Goal: Task Accomplishment & Management: Manage account settings

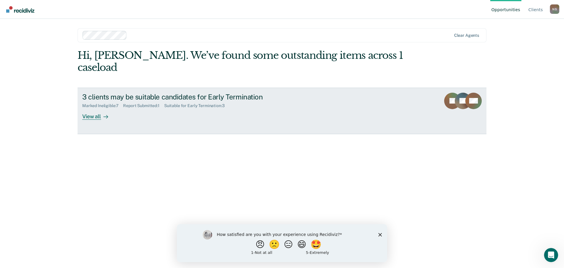
click at [182, 106] on div "3 clients may be suitable candidates for Early Termination Marked Ineligible : …" at bounding box center [192, 106] width 221 height 27
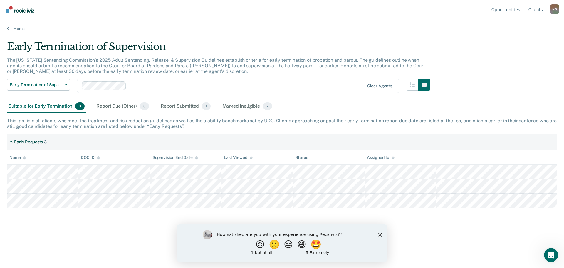
click at [382, 236] on div "How satisfied are you with your experience using Recidiviz? 😠 🙁 😑 😄 🤩 1 - Not a…" at bounding box center [282, 243] width 211 height 38
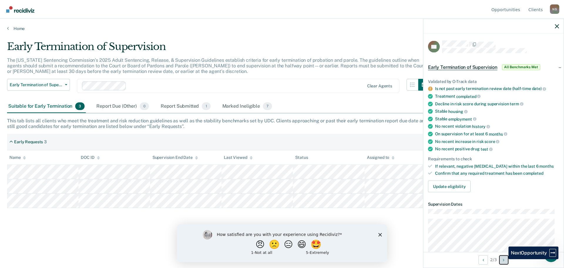
click at [505, 259] on icon "Next Opportunity" at bounding box center [503, 260] width 1 height 4
click at [484, 261] on button "Previous Opportunity" at bounding box center [483, 259] width 9 height 9
drag, startPoint x: 342, startPoint y: 106, endPoint x: 278, endPoint y: 106, distance: 64.1
click at [342, 106] on div "Suitable for Early Termination 3 Report Due (Other) 0 Report Submitted 1 Marked…" at bounding box center [282, 106] width 550 height 13
click at [248, 106] on div "Marked Ineligible 7" at bounding box center [247, 106] width 52 height 13
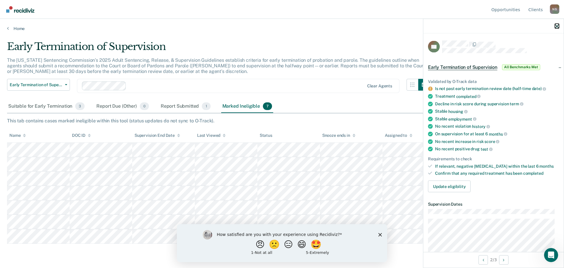
click at [559, 26] on icon "button" at bounding box center [557, 26] width 4 height 4
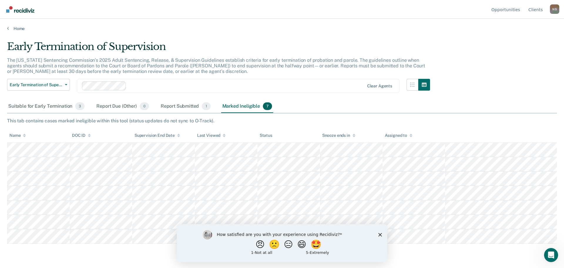
click at [381, 236] on div "How satisfied are you with your experience using Recidiviz? 😠 🙁 😑 😄 🤩 1 - Not a…" at bounding box center [282, 243] width 211 height 38
click at [381, 235] on polygon "Close survey" at bounding box center [381, 235] width 4 height 4
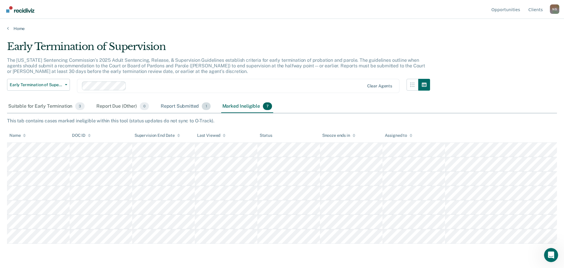
click at [191, 111] on div "Report Submitted 1" at bounding box center [186, 106] width 52 height 13
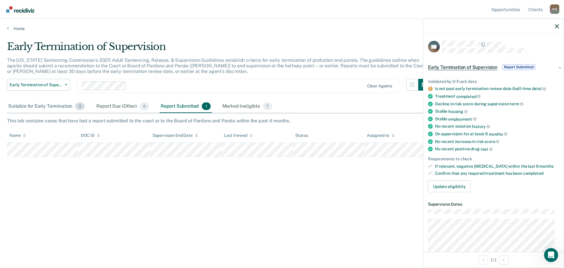
click at [62, 105] on div "Suitable for Early Termination 3" at bounding box center [46, 106] width 79 height 13
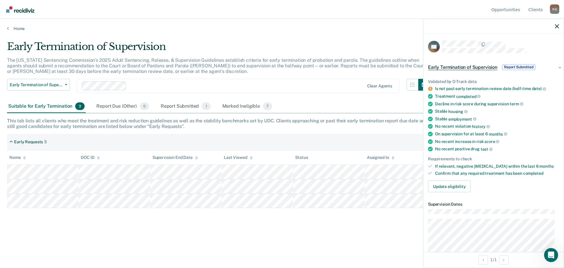
click at [72, 245] on main "Early Termination of Supervision The [US_STATE] Sentencing Commission’s 2025 Ad…" at bounding box center [282, 148] width 564 height 235
click at [556, 28] on icon "button" at bounding box center [557, 26] width 4 height 4
click at [317, 231] on div "Early Termination of Supervision The [US_STATE] Sentencing Commission’s 2025 Ad…" at bounding box center [282, 142] width 550 height 202
click at [555, 24] on div at bounding box center [494, 26] width 141 height 15
click at [555, 26] on div at bounding box center [494, 26] width 141 height 15
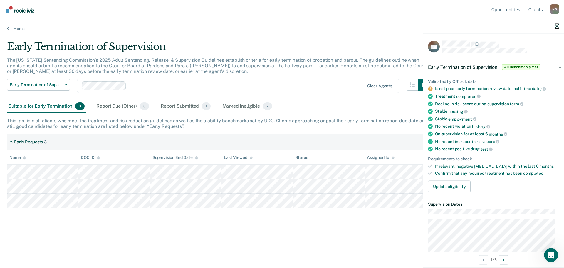
click at [555, 26] on icon "button" at bounding box center [557, 26] width 4 height 4
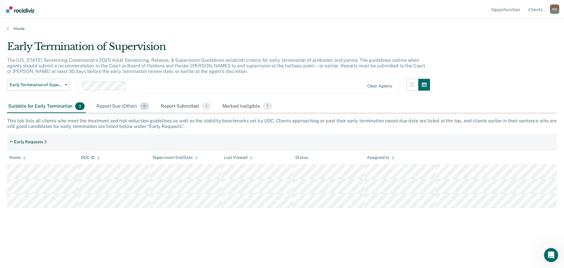
click at [115, 105] on div "Report Due (Other) 0" at bounding box center [122, 106] width 55 height 13
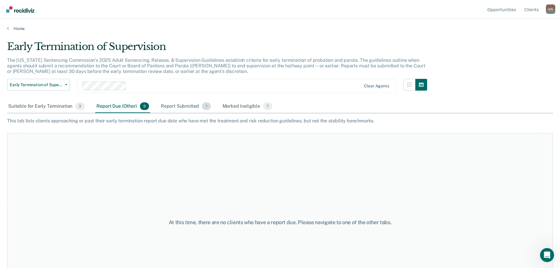
click at [171, 107] on div "Report Submitted 1" at bounding box center [186, 106] width 52 height 13
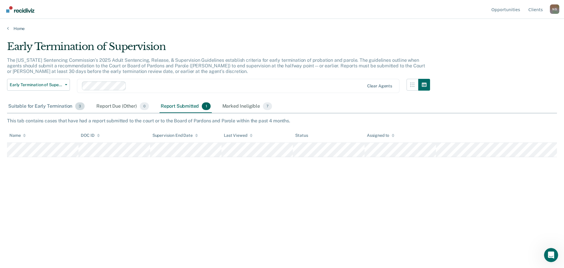
click at [45, 106] on div "Suitable for Early Termination 3" at bounding box center [46, 106] width 79 height 13
